Goal: Task Accomplishment & Management: Use online tool/utility

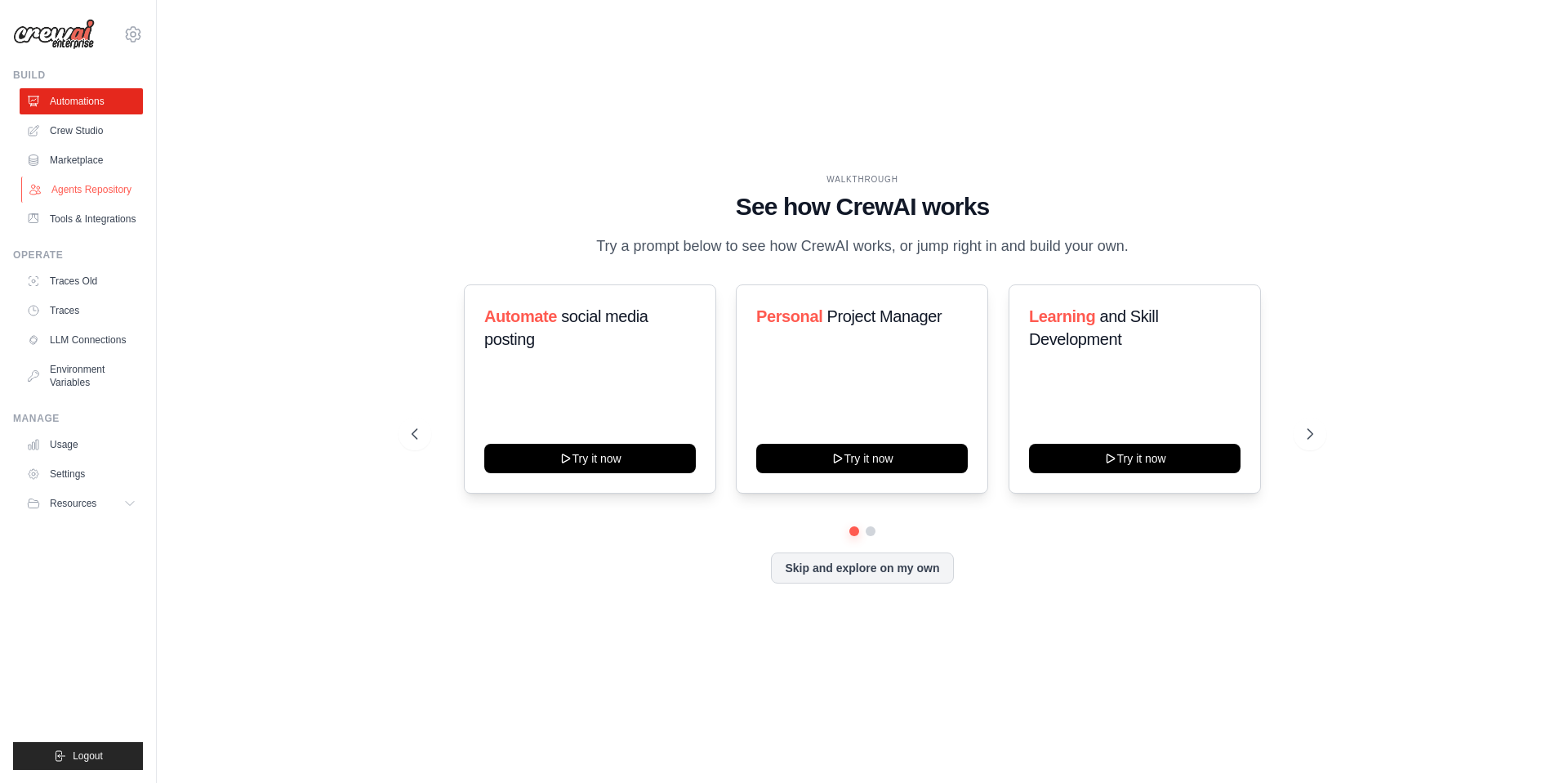
click at [87, 189] on link "Agents Repository" at bounding box center [83, 189] width 123 height 26
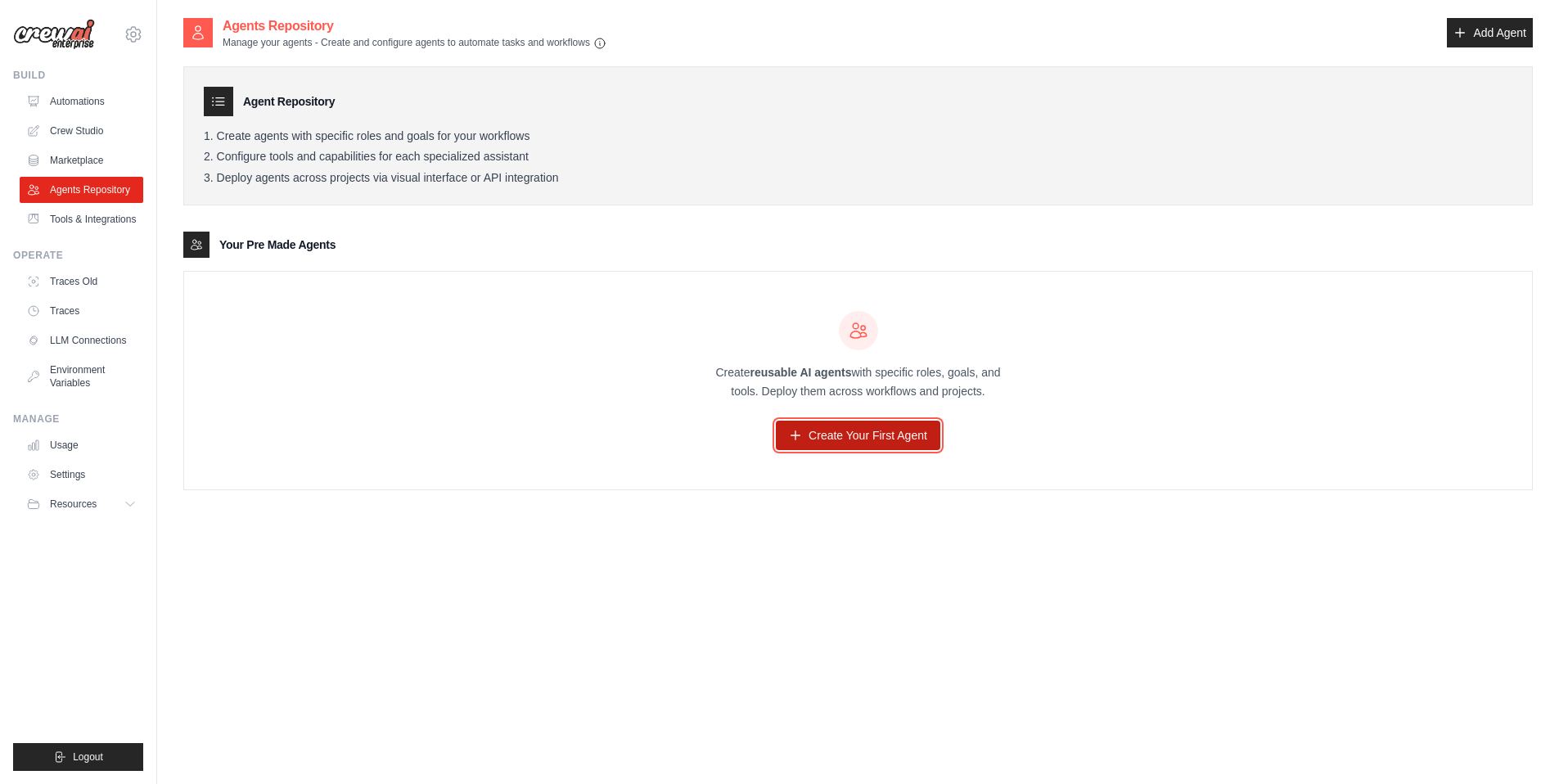
click at [868, 439] on link "Create Your First Agent" at bounding box center [857, 435] width 164 height 30
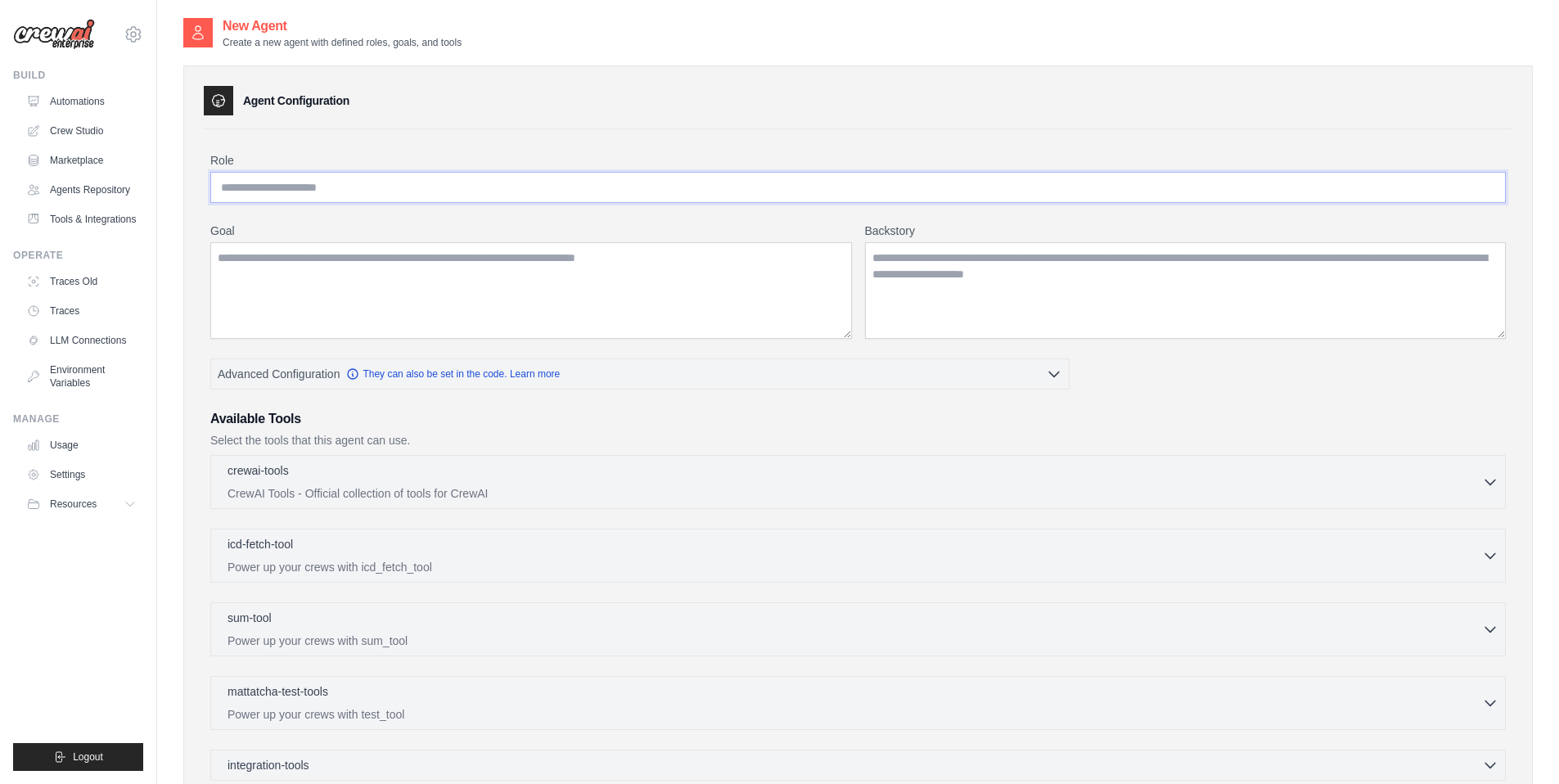
click at [343, 186] on input "Role" at bounding box center [857, 187] width 1295 height 31
type input "***"
click at [372, 272] on textarea "Goal" at bounding box center [531, 290] width 641 height 96
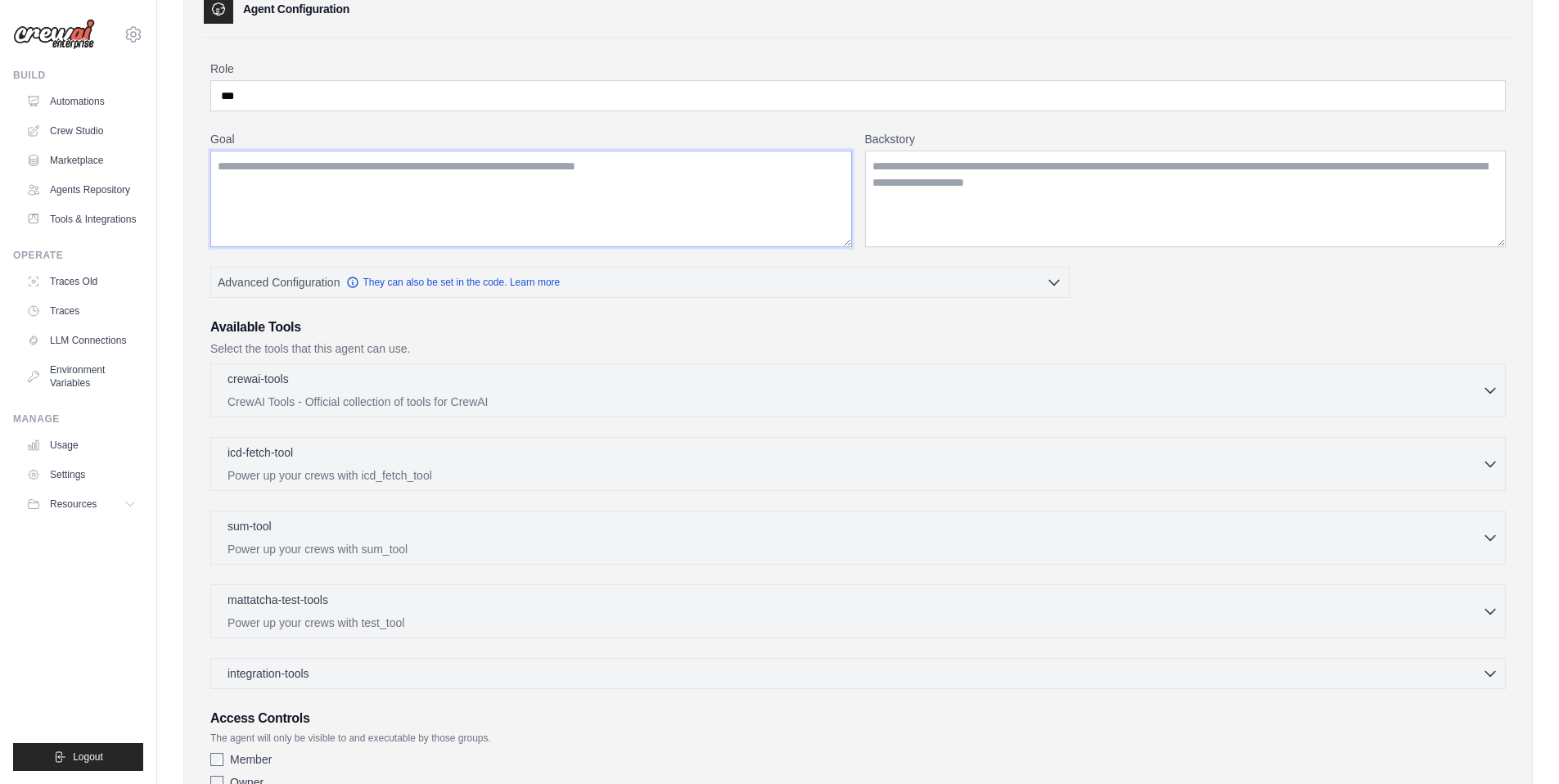
scroll to position [165, 0]
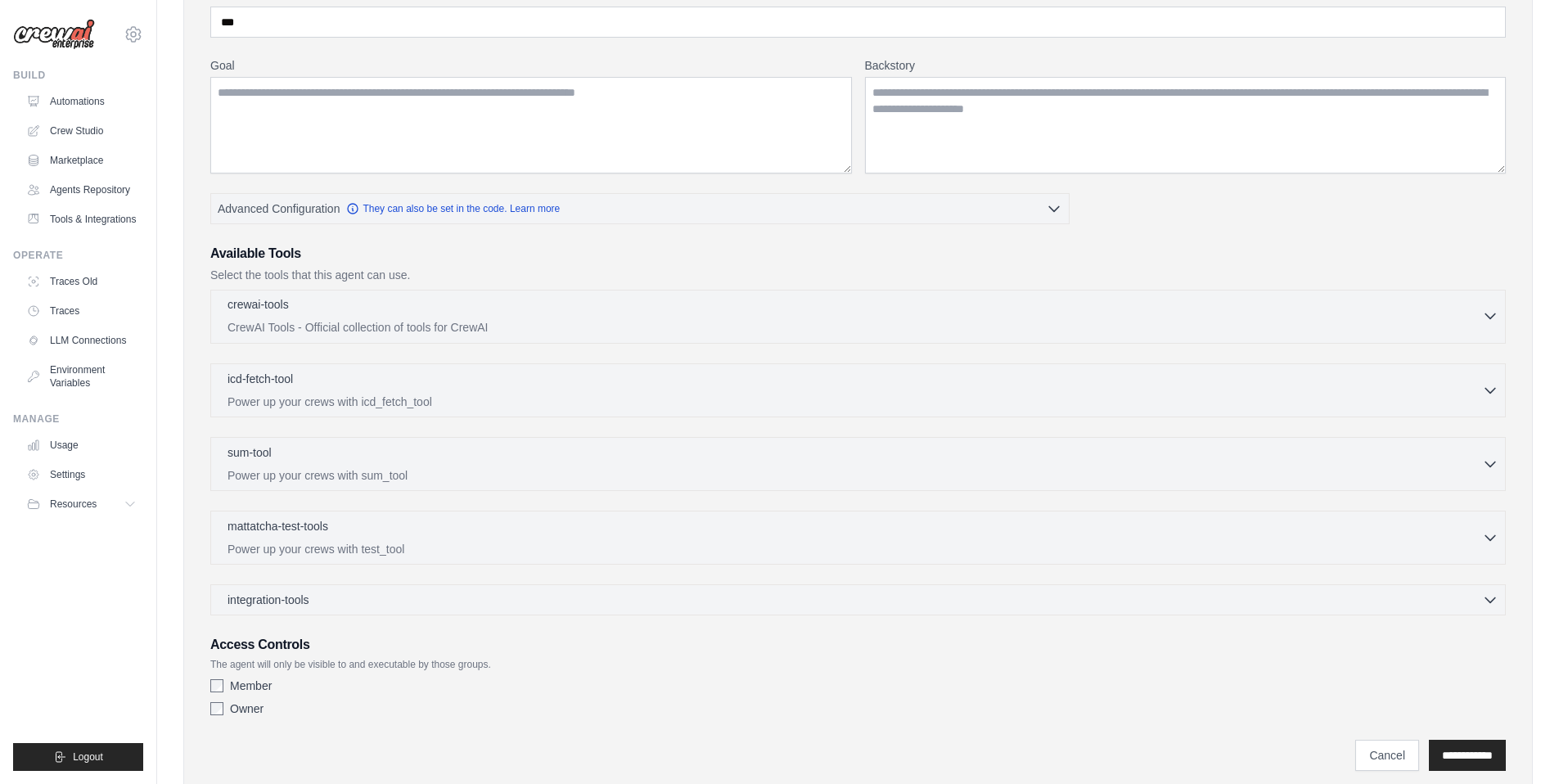
click at [1492, 315] on icon "button" at bounding box center [1490, 317] width 10 height 5
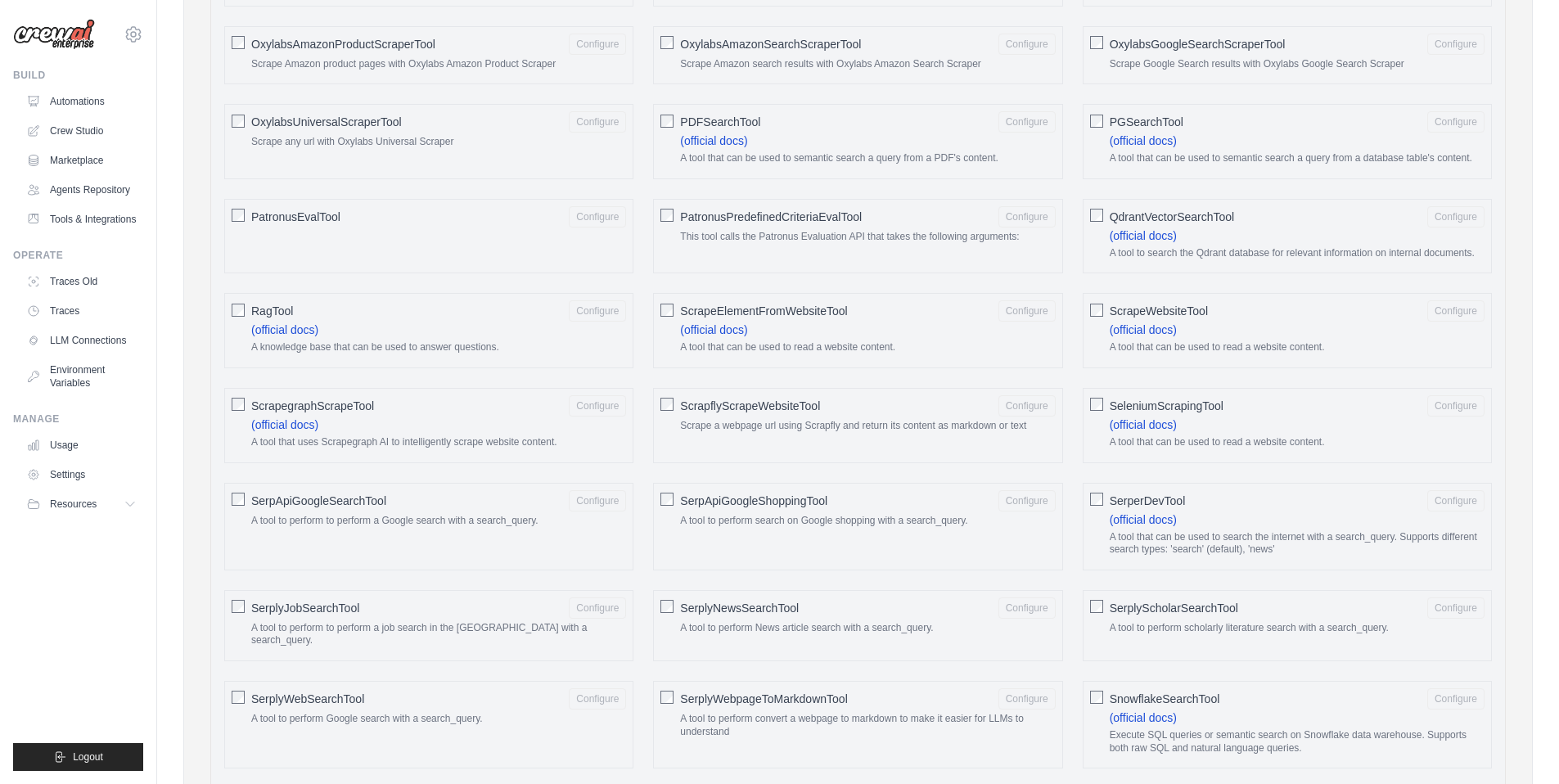
scroll to position [1890, 0]
